Goal: Browse casually

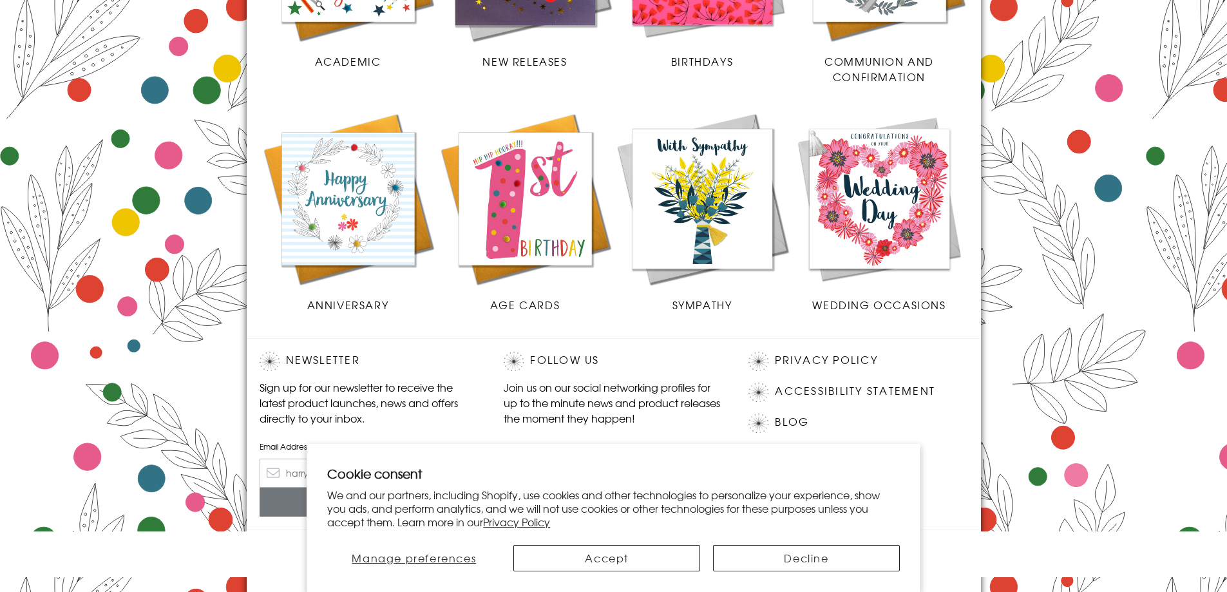
scroll to position [536, 0]
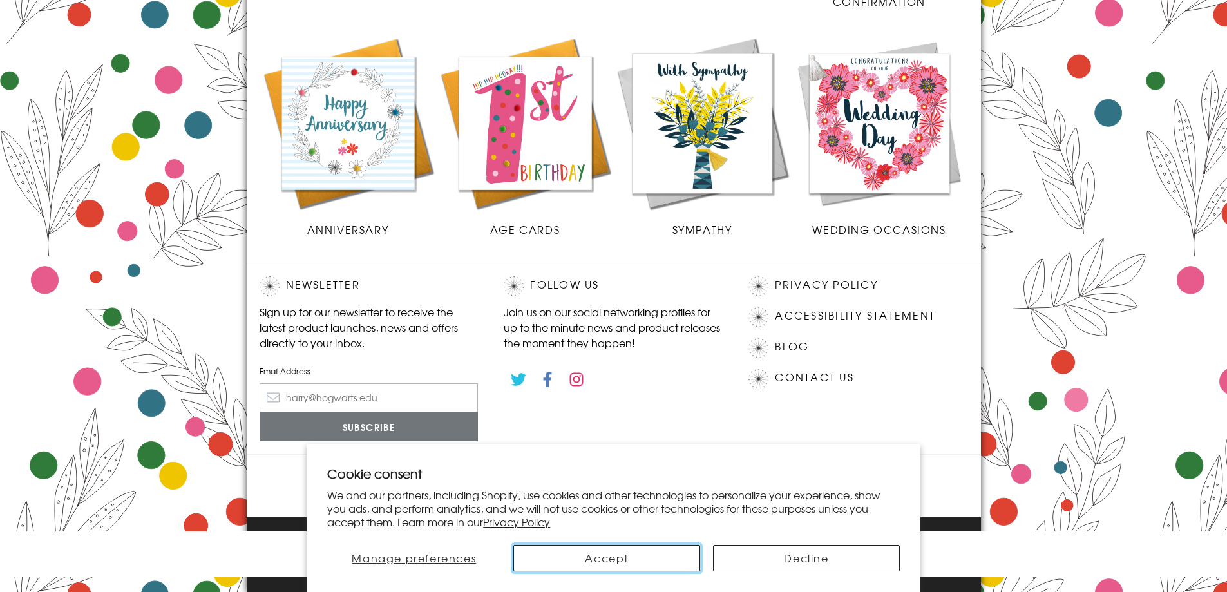
click at [637, 555] on button "Accept" at bounding box center [606, 558] width 187 height 26
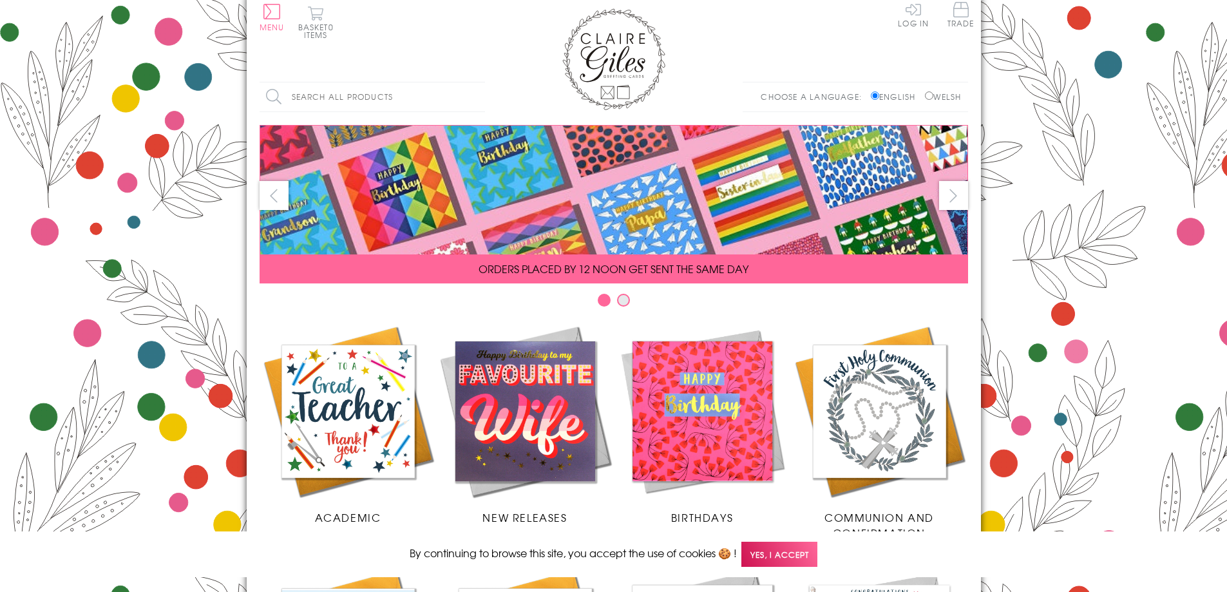
scroll to position [0, 0]
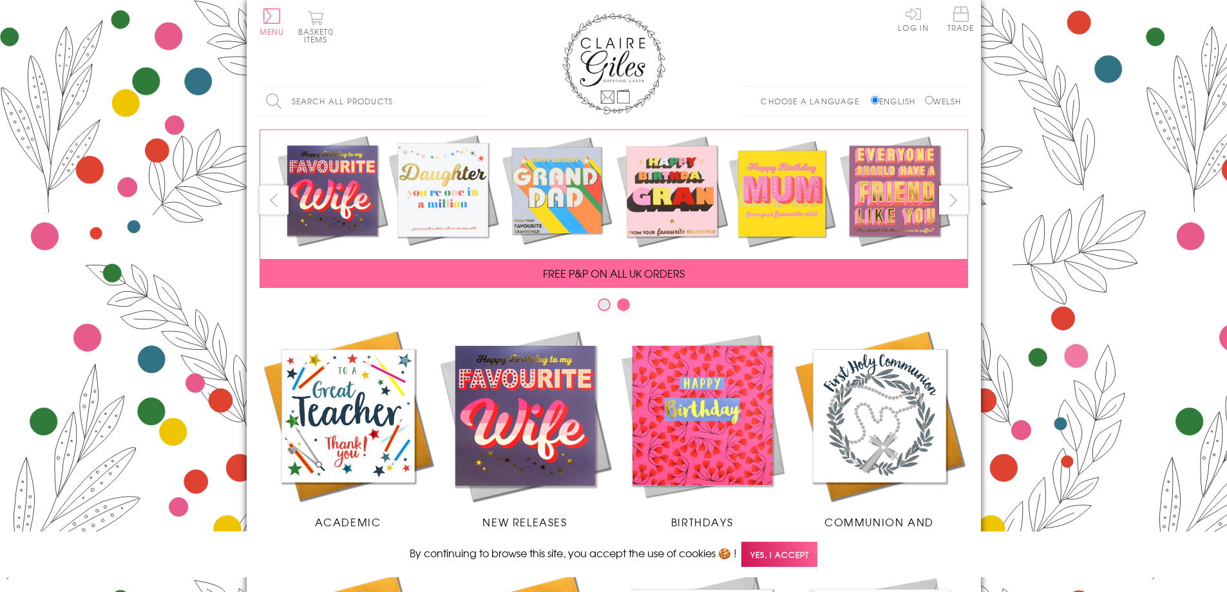
click at [348, 95] on input "Search all products" at bounding box center [371, 101] width 225 height 29
click at [1155, 257] on body "Cookie consent We and our partners, including Shopify, use cookies and other te…" at bounding box center [613, 564] width 1227 height 1128
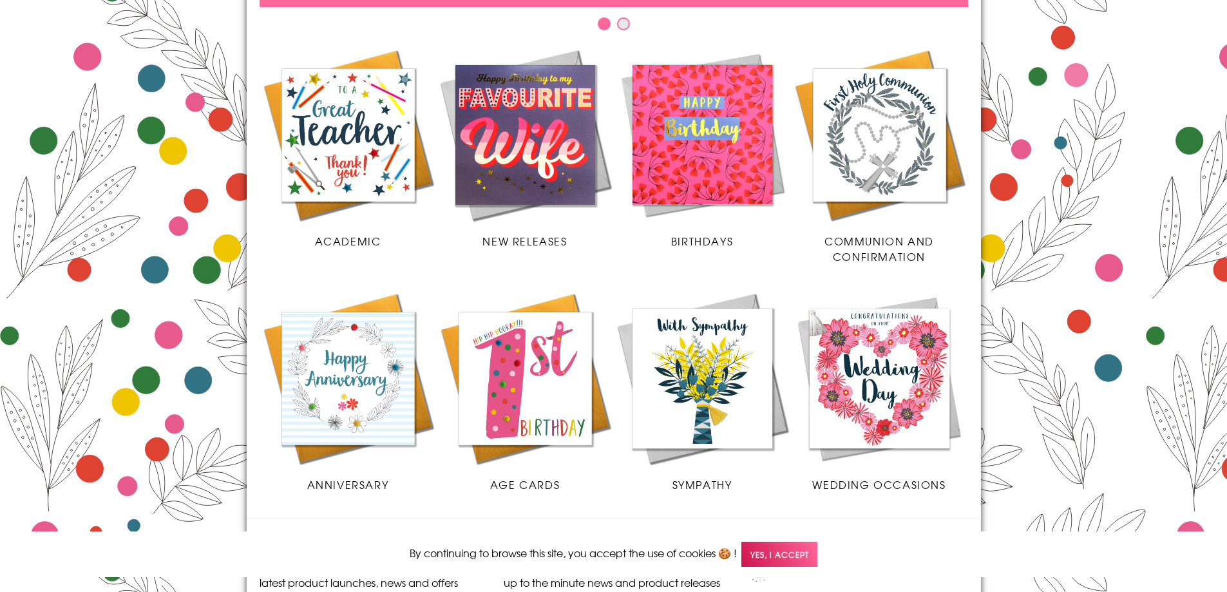
scroll to position [322, 0]
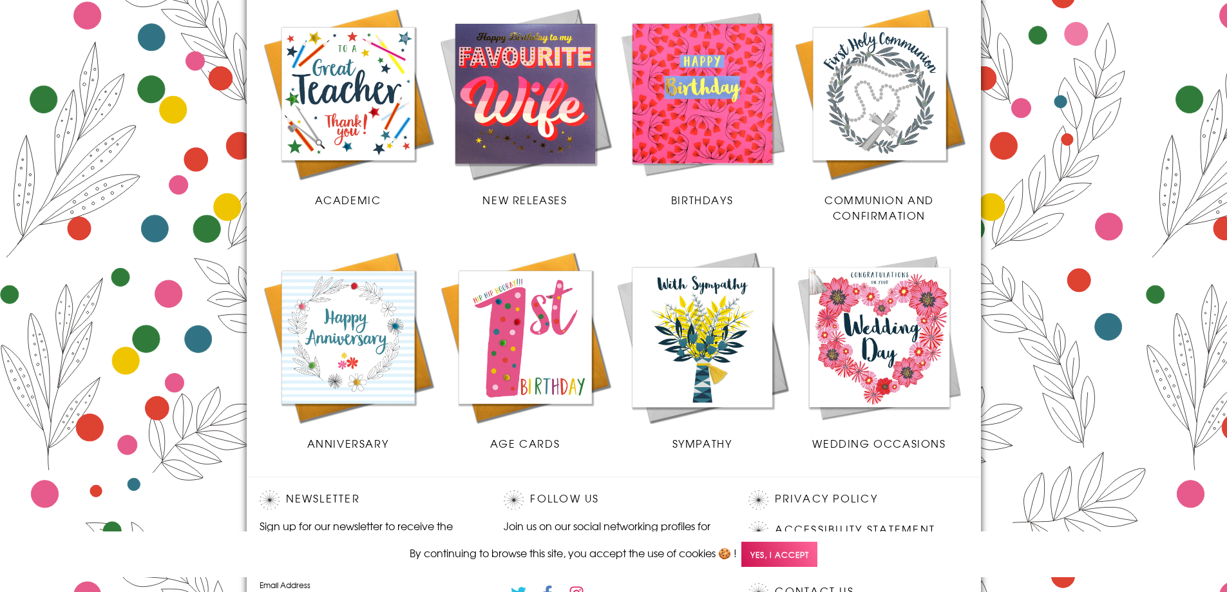
click at [712, 347] on img at bounding box center [702, 337] width 177 height 177
click at [487, 303] on img at bounding box center [525, 337] width 177 height 177
click at [339, 78] on img at bounding box center [347, 93] width 177 height 177
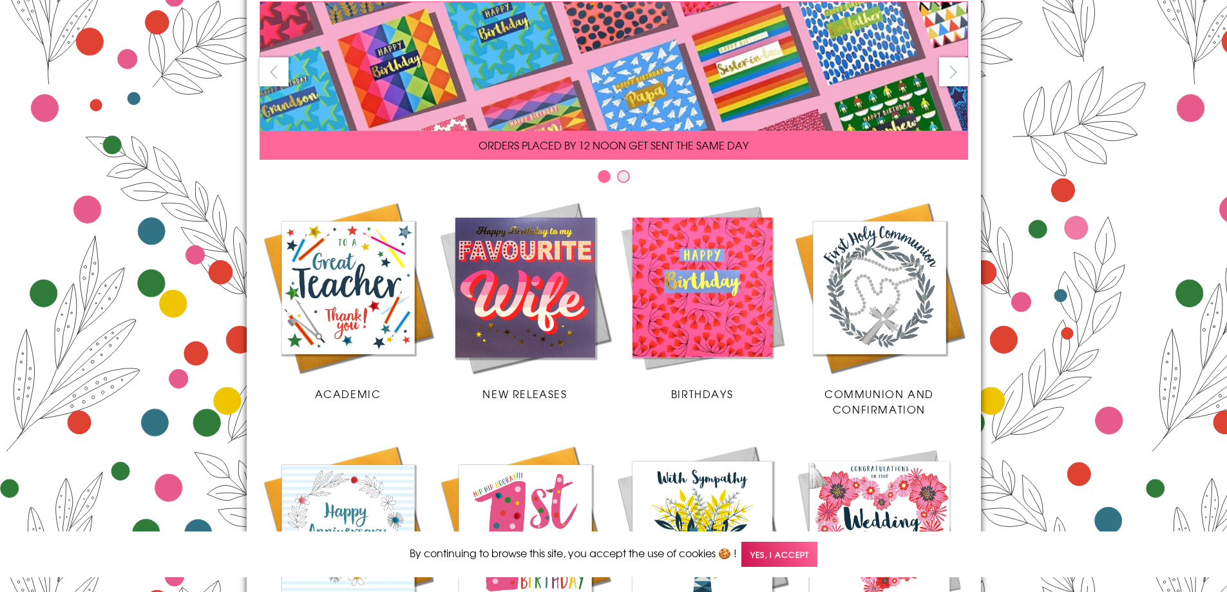
scroll to position [129, 0]
drag, startPoint x: 630, startPoint y: 176, endPoint x: 612, endPoint y: 178, distance: 17.4
click at [630, 176] on div "Carousel Pagination" at bounding box center [613, 179] width 708 height 20
click at [611, 178] on div "Carousel Pagination" at bounding box center [613, 179] width 708 height 20
click at [625, 177] on button "Carousel Page 2" at bounding box center [623, 175] width 13 height 13
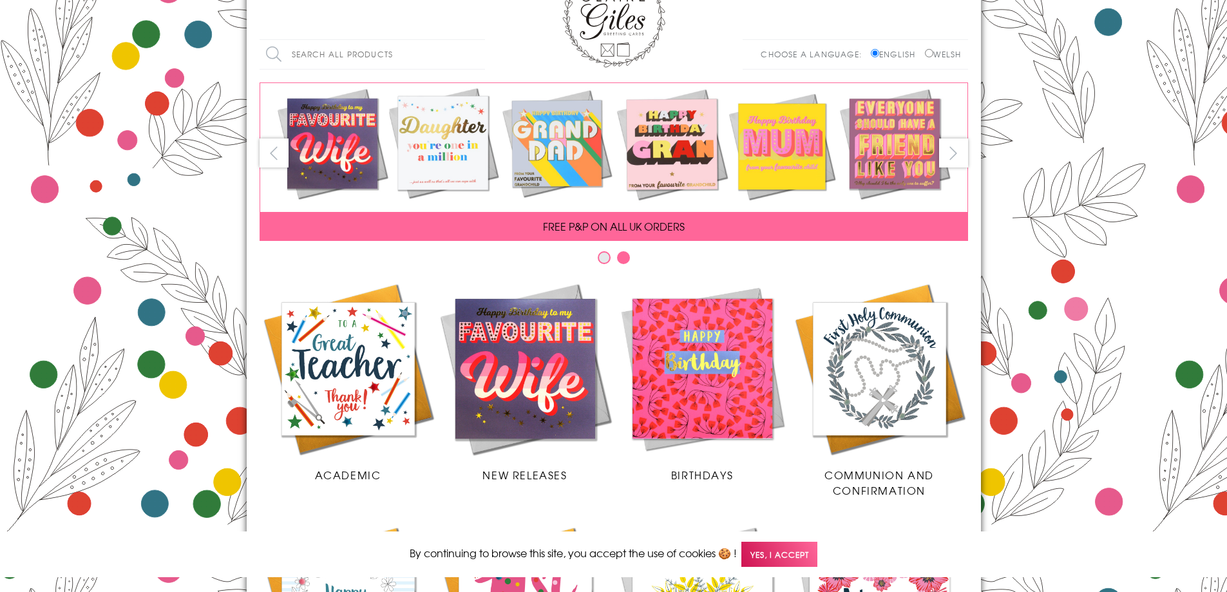
scroll to position [0, 0]
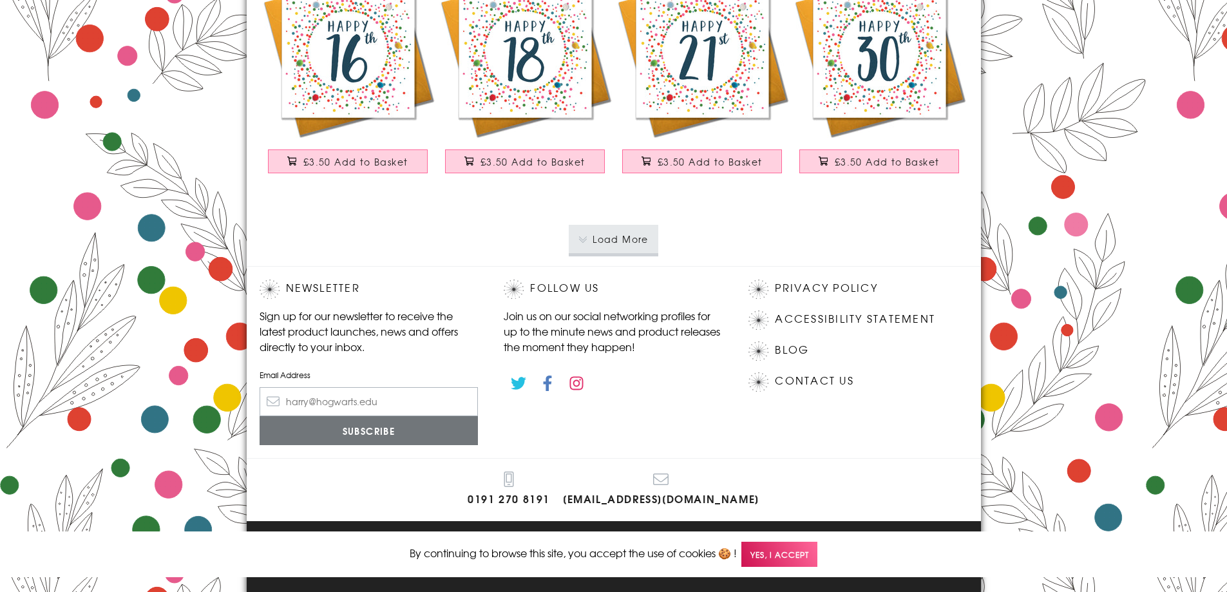
scroll to position [2453, 0]
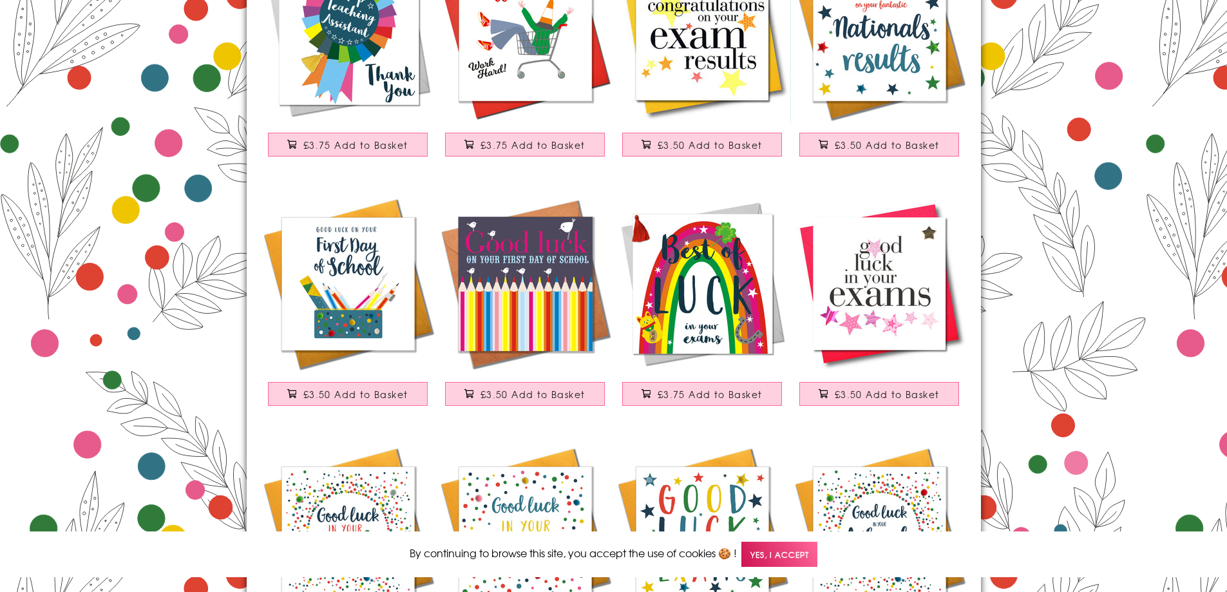
scroll to position [708, 0]
